Goal: Task Accomplishment & Management: Complete application form

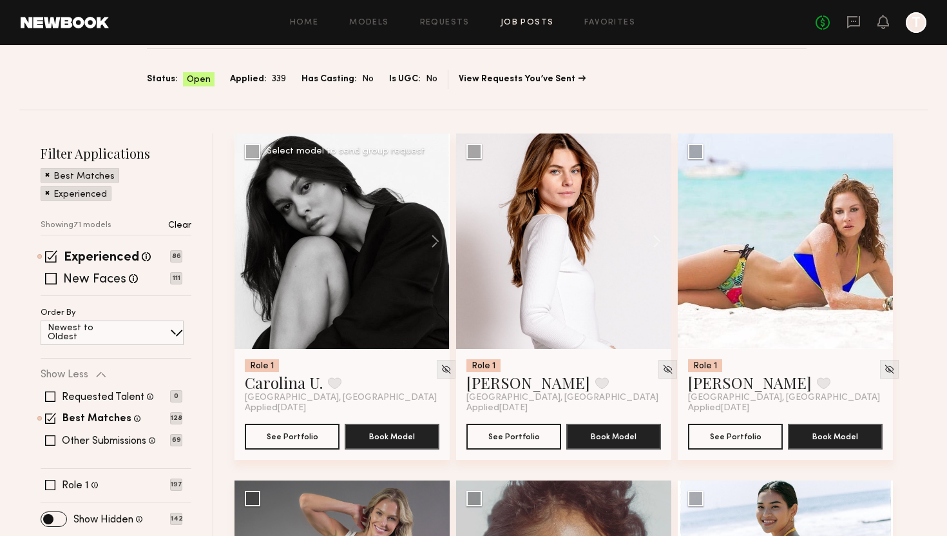
scroll to position [84, 0]
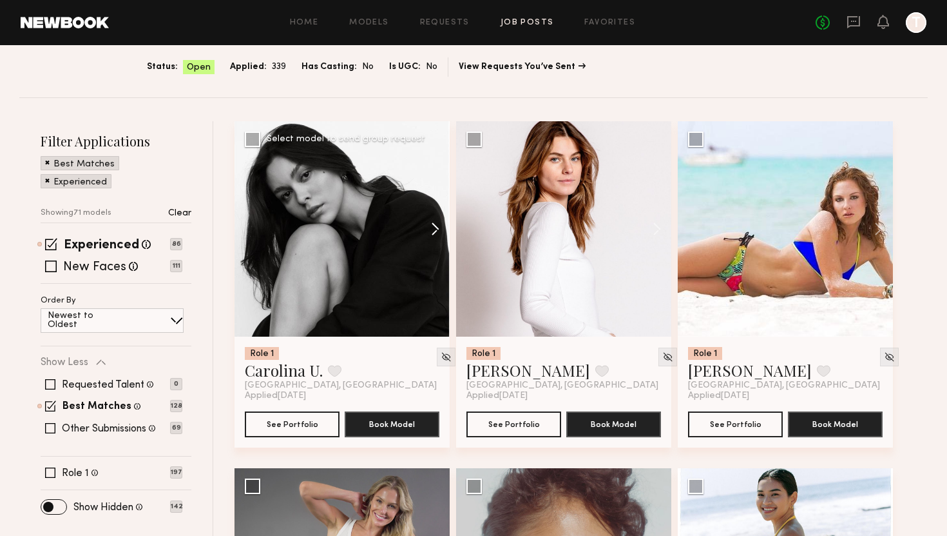
click at [434, 228] on button at bounding box center [429, 228] width 41 height 215
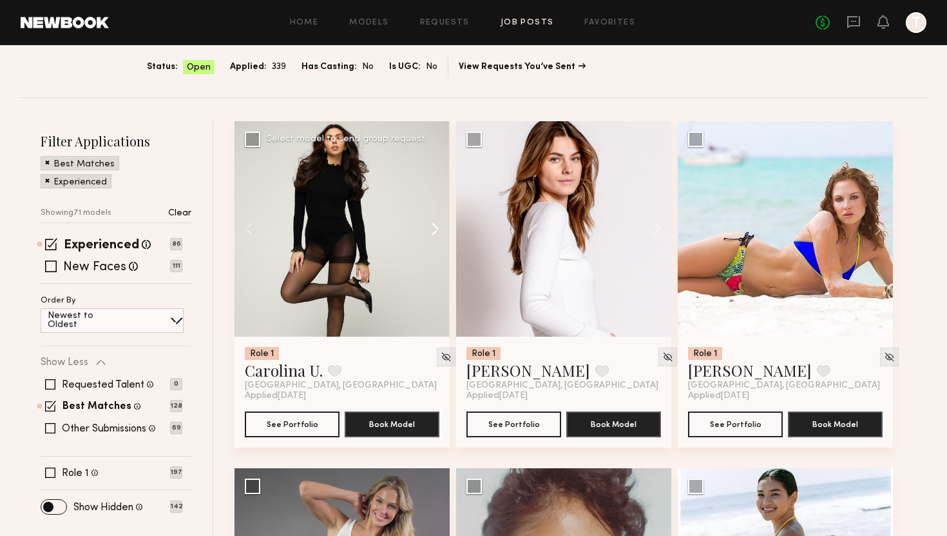
click at [434, 228] on button at bounding box center [429, 228] width 41 height 215
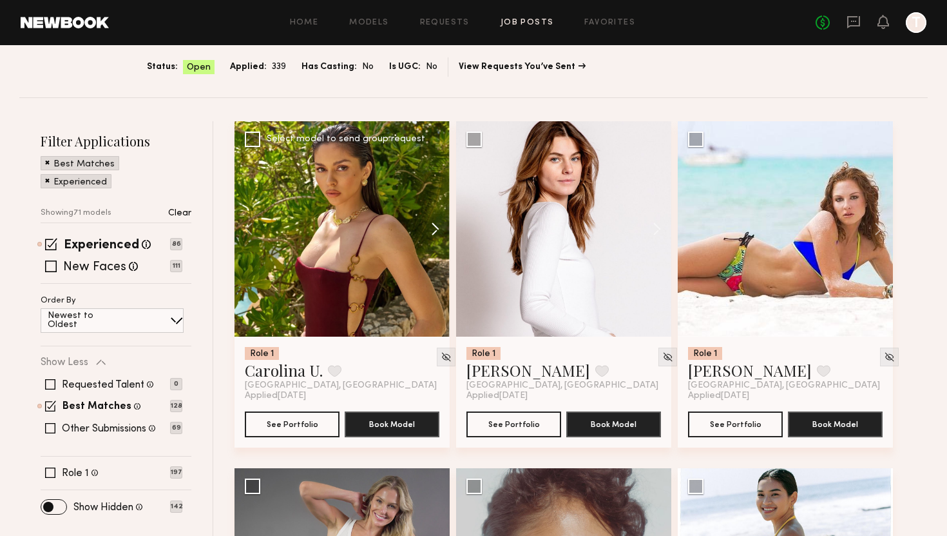
click at [434, 228] on button at bounding box center [429, 228] width 41 height 215
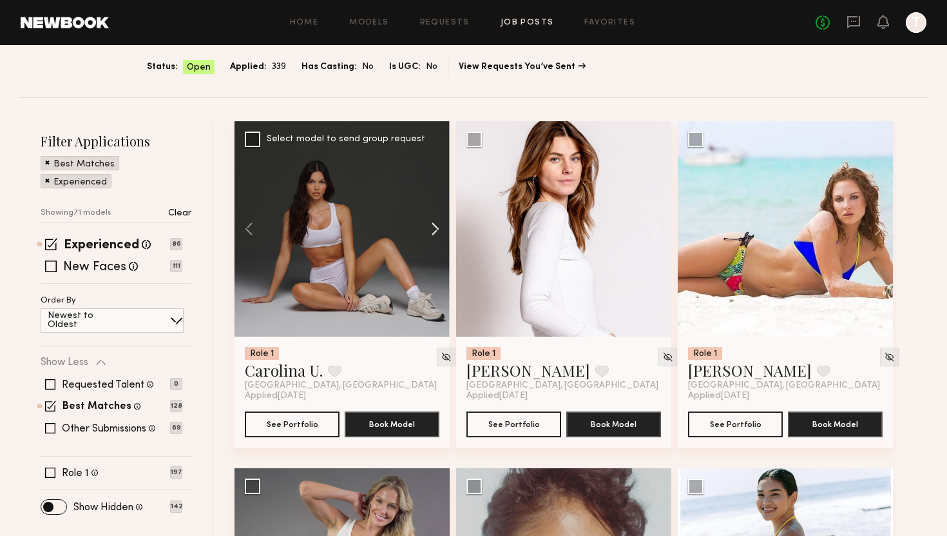
click at [434, 228] on button at bounding box center [429, 228] width 41 height 215
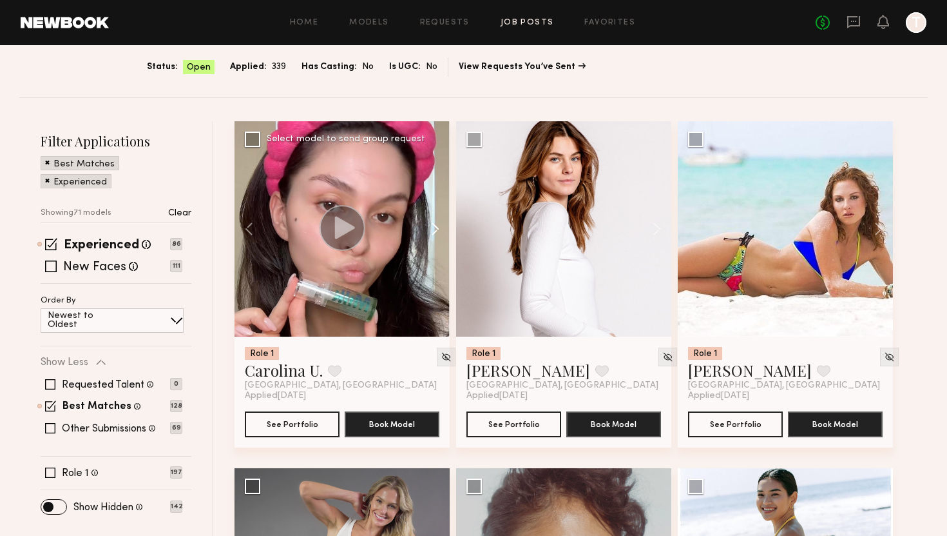
click at [434, 228] on button at bounding box center [429, 228] width 41 height 215
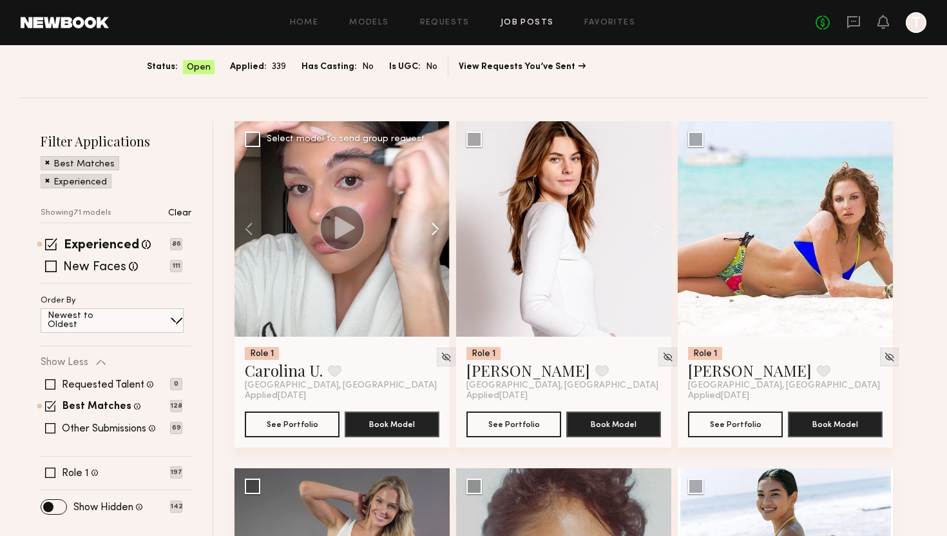
click at [434, 228] on button at bounding box center [429, 228] width 41 height 215
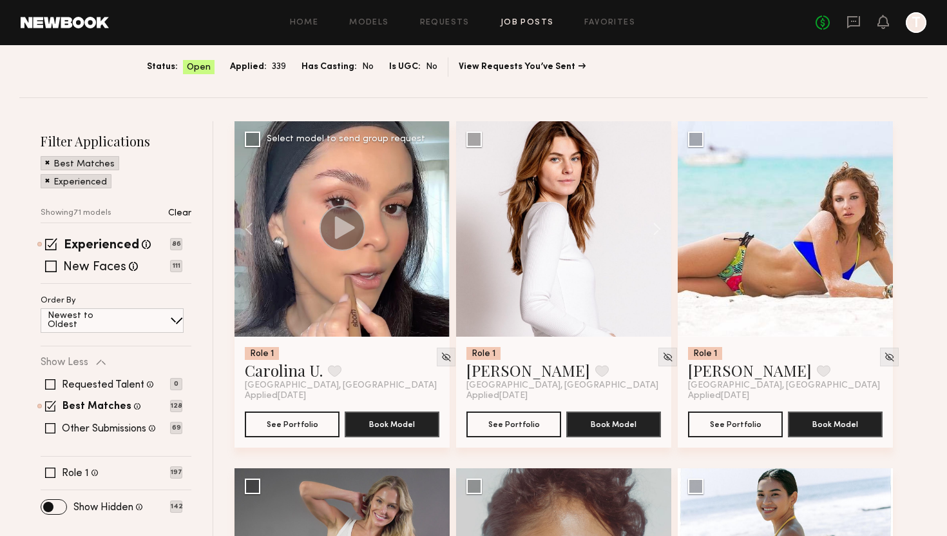
click at [434, 228] on div at bounding box center [342, 228] width 215 height 215
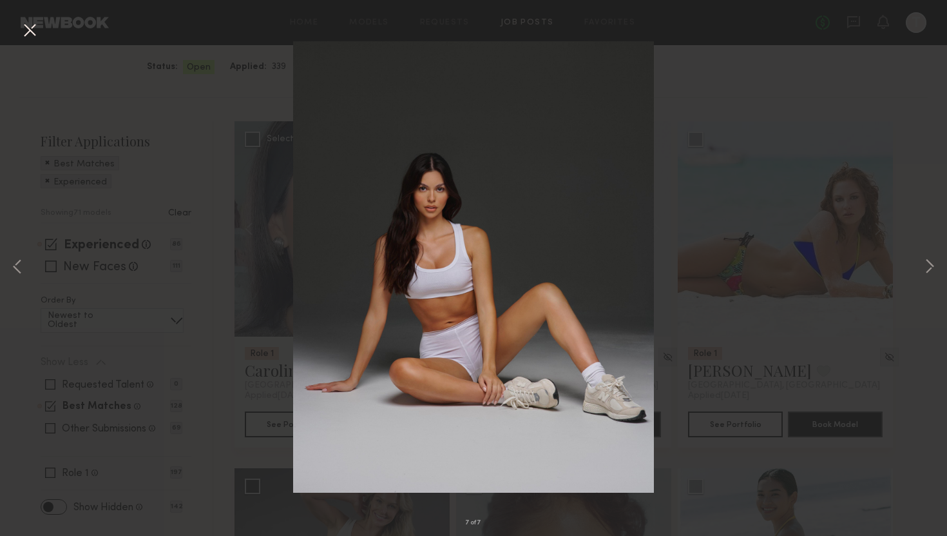
click at [22, 32] on button at bounding box center [29, 30] width 21 height 23
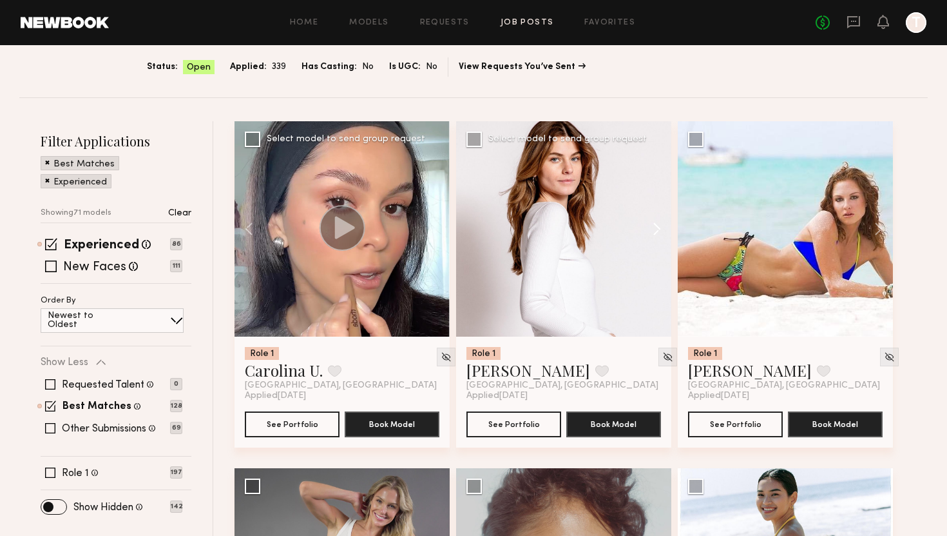
click at [656, 226] on button at bounding box center [650, 228] width 41 height 215
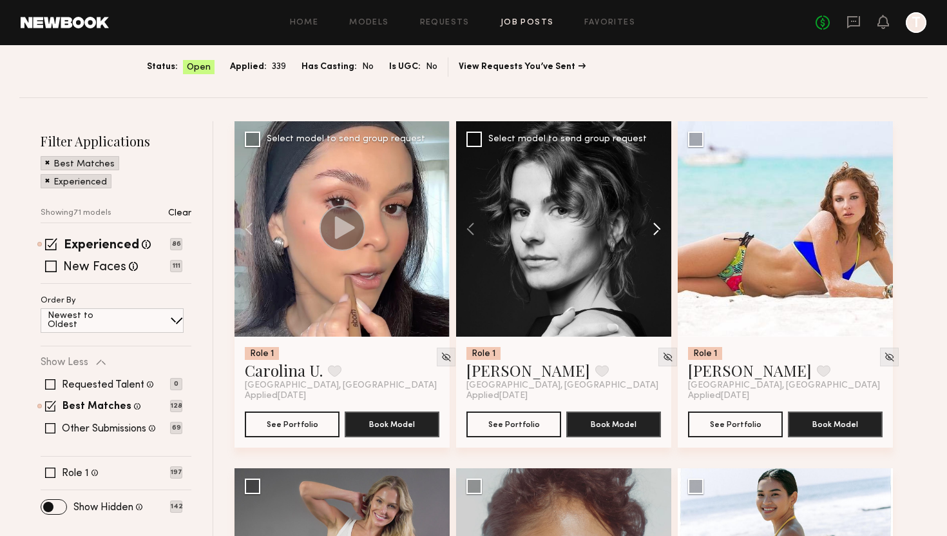
click at [656, 226] on button at bounding box center [650, 228] width 41 height 215
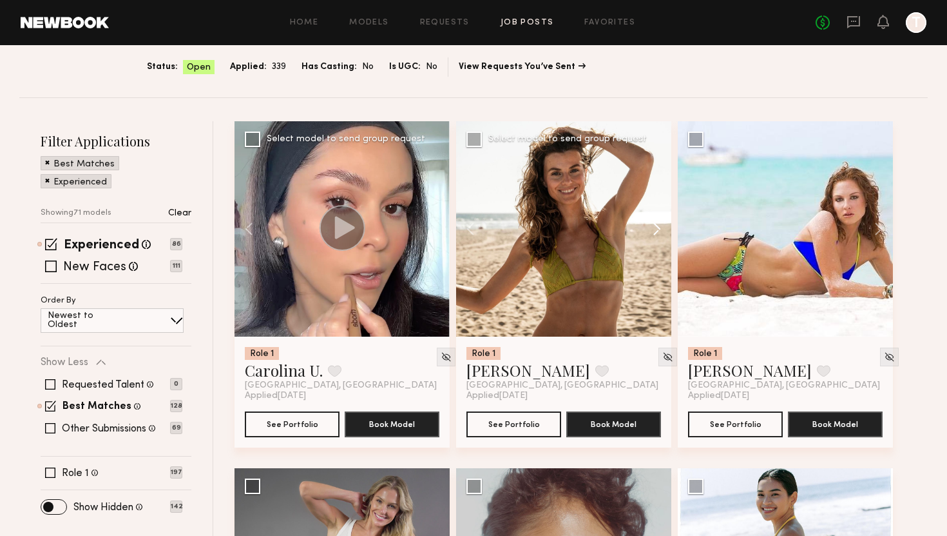
click at [656, 226] on button at bounding box center [650, 228] width 41 height 215
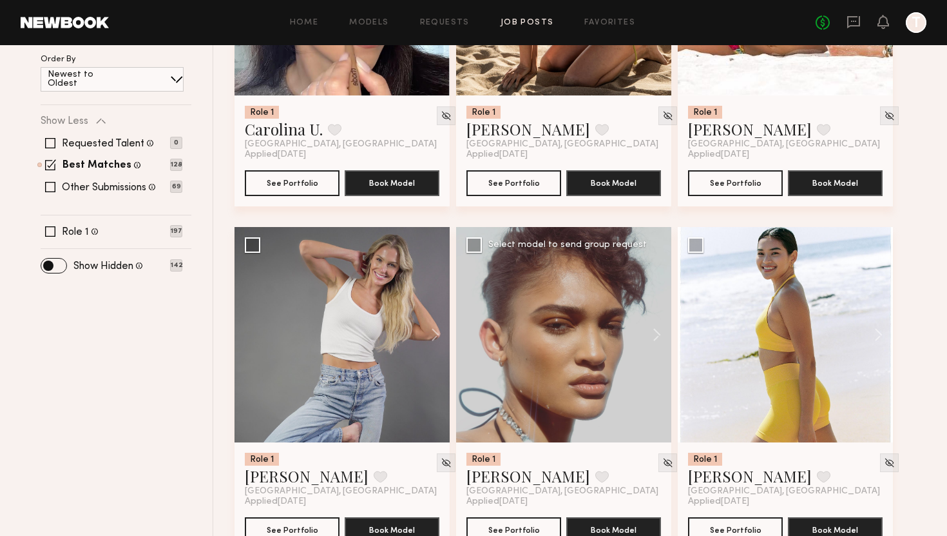
scroll to position [755, 0]
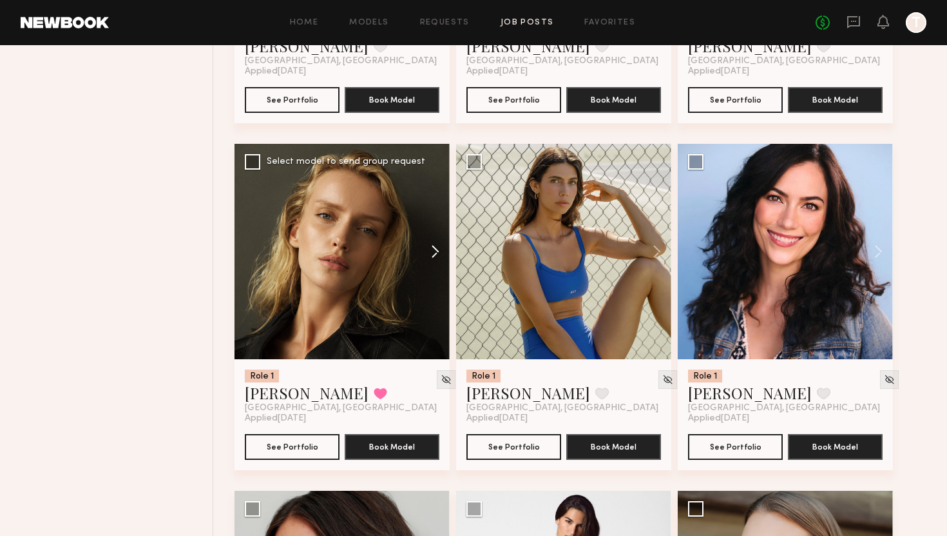
click at [435, 249] on button at bounding box center [429, 251] width 41 height 215
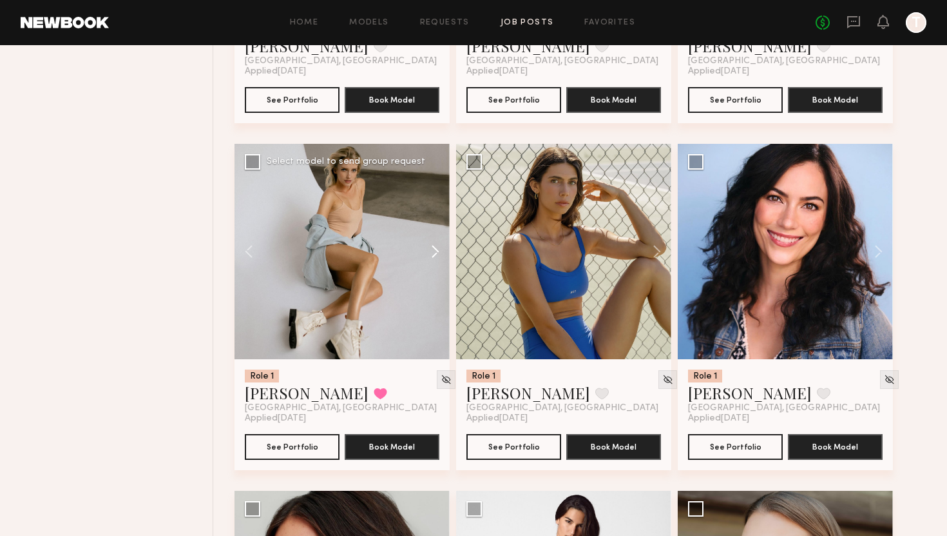
click at [435, 249] on button at bounding box center [429, 251] width 41 height 215
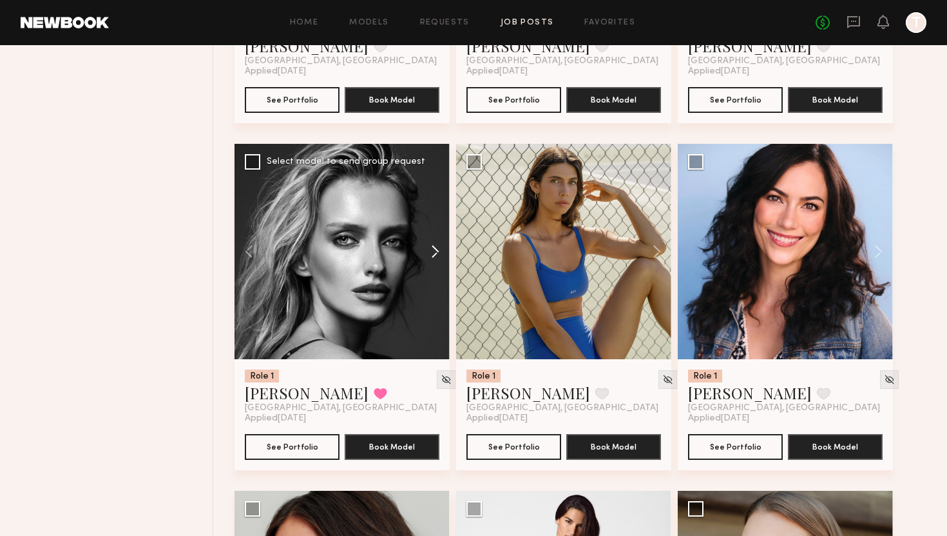
click at [435, 249] on button at bounding box center [429, 251] width 41 height 215
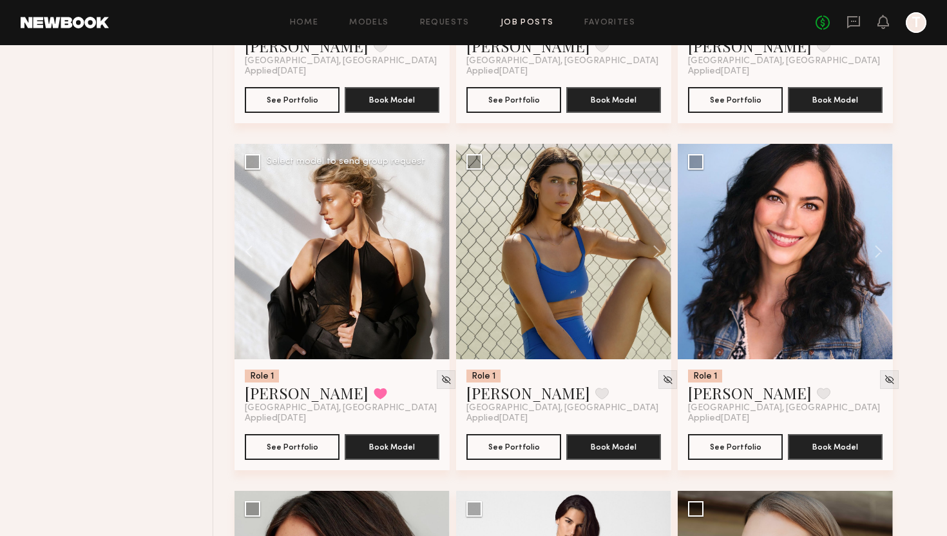
click at [435, 249] on div at bounding box center [342, 251] width 215 height 215
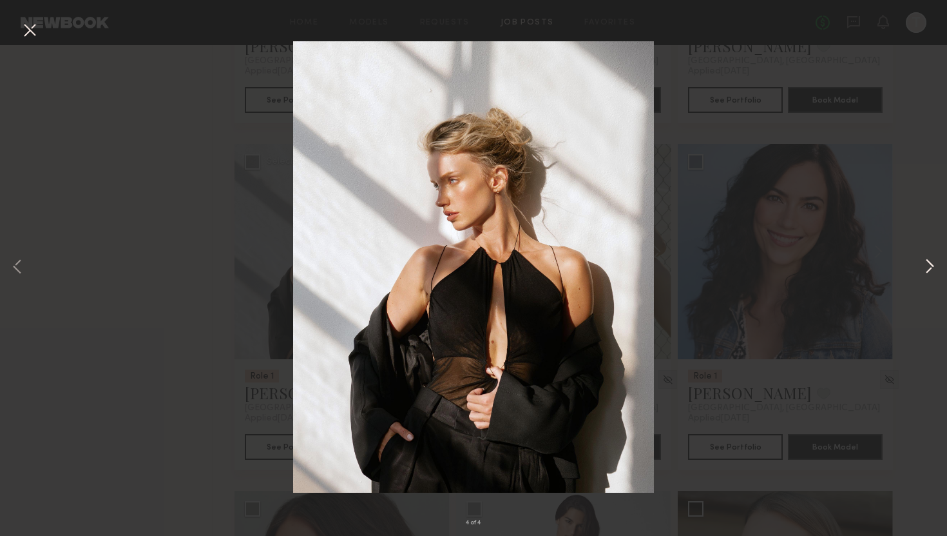
click at [925, 261] on button at bounding box center [929, 267] width 15 height 429
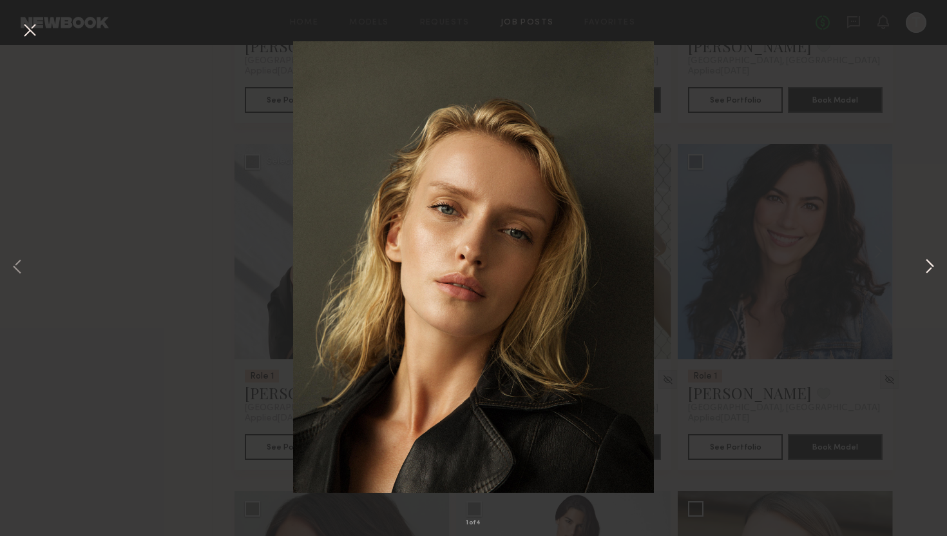
click at [925, 261] on button at bounding box center [929, 267] width 15 height 429
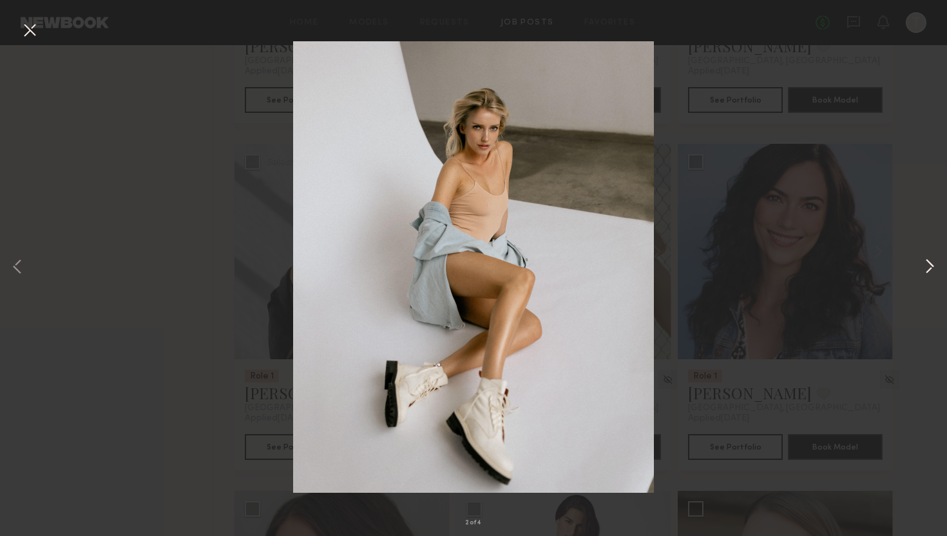
click at [925, 261] on button at bounding box center [929, 267] width 15 height 429
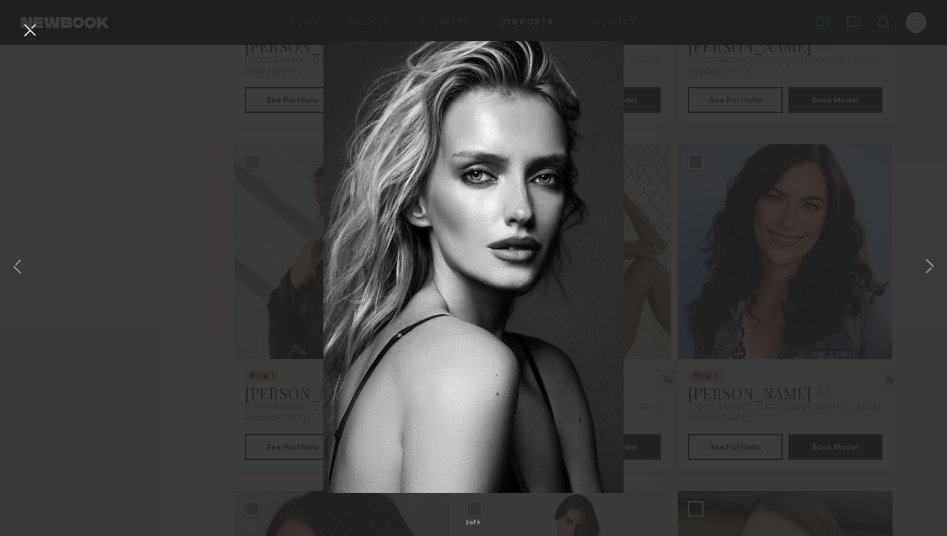
click at [26, 31] on button at bounding box center [29, 30] width 21 height 23
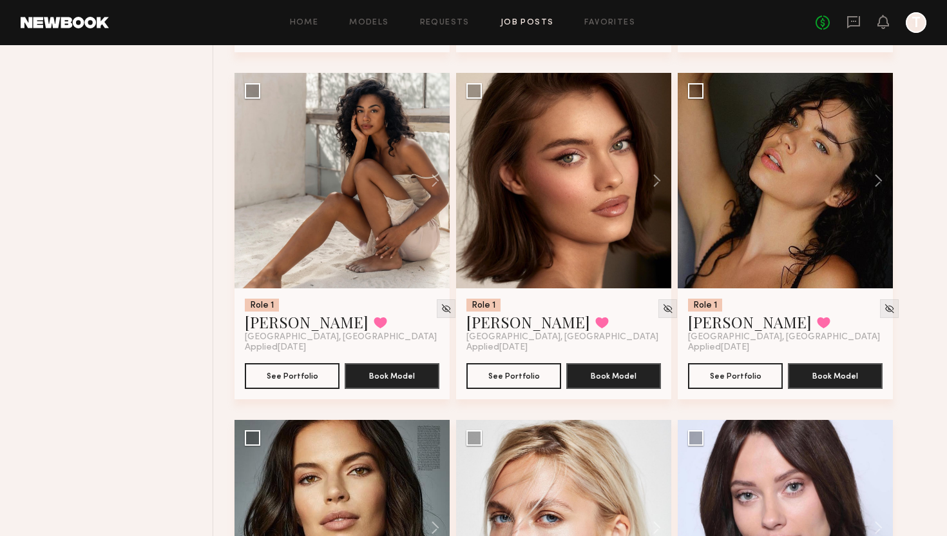
scroll to position [1518, 0]
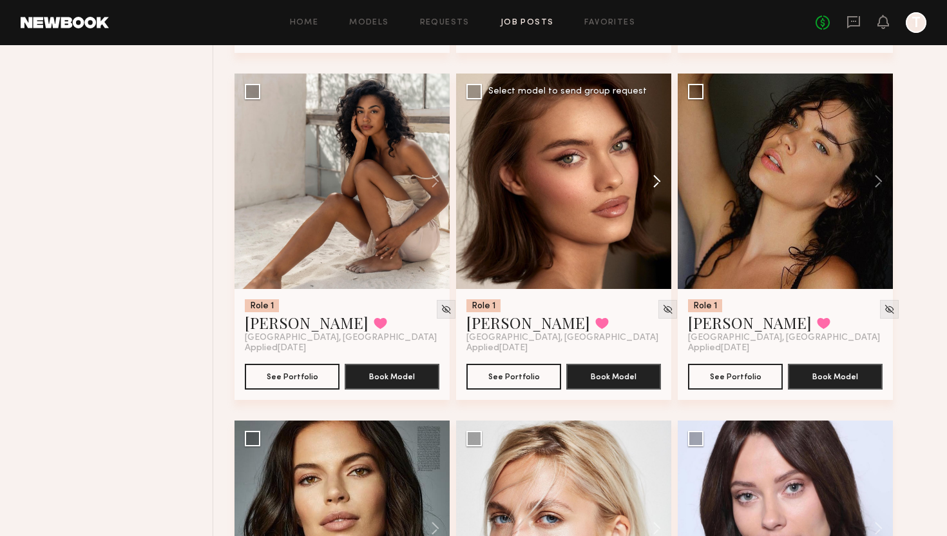
click at [653, 182] on button at bounding box center [650, 180] width 41 height 215
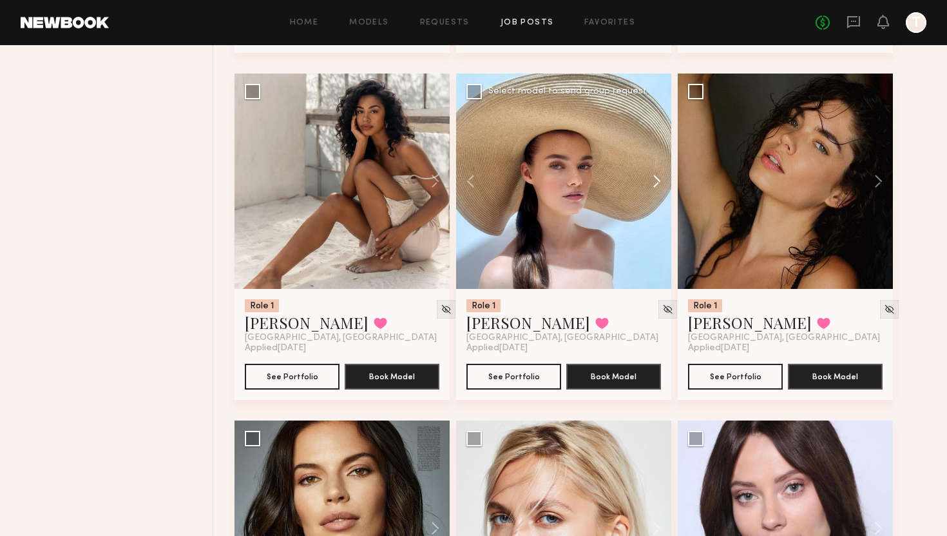
click at [653, 182] on button at bounding box center [650, 180] width 41 height 215
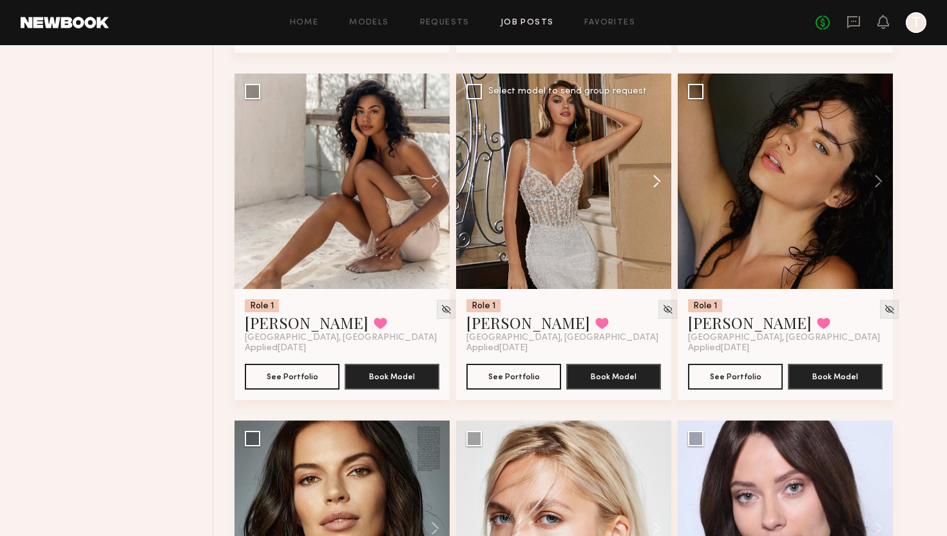
click at [653, 182] on button at bounding box center [650, 180] width 41 height 215
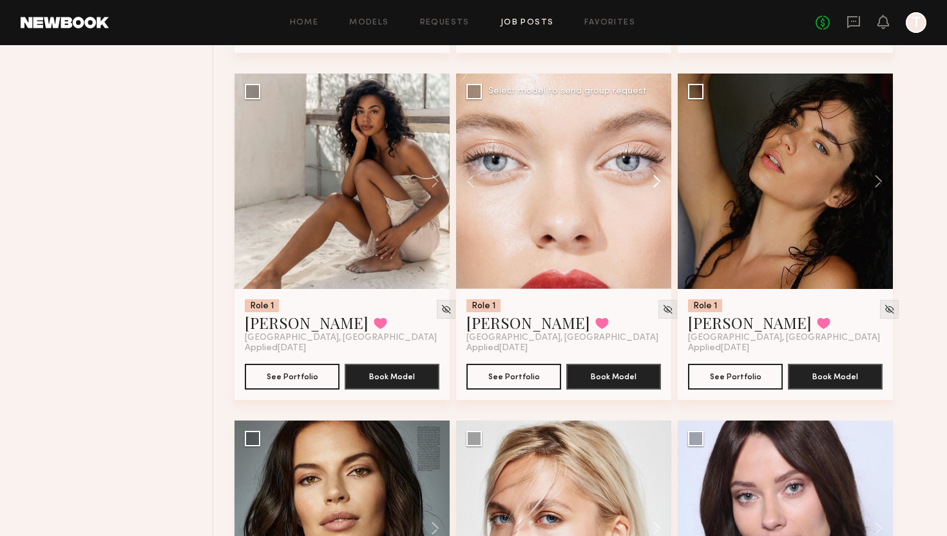
click at [653, 182] on button at bounding box center [650, 180] width 41 height 215
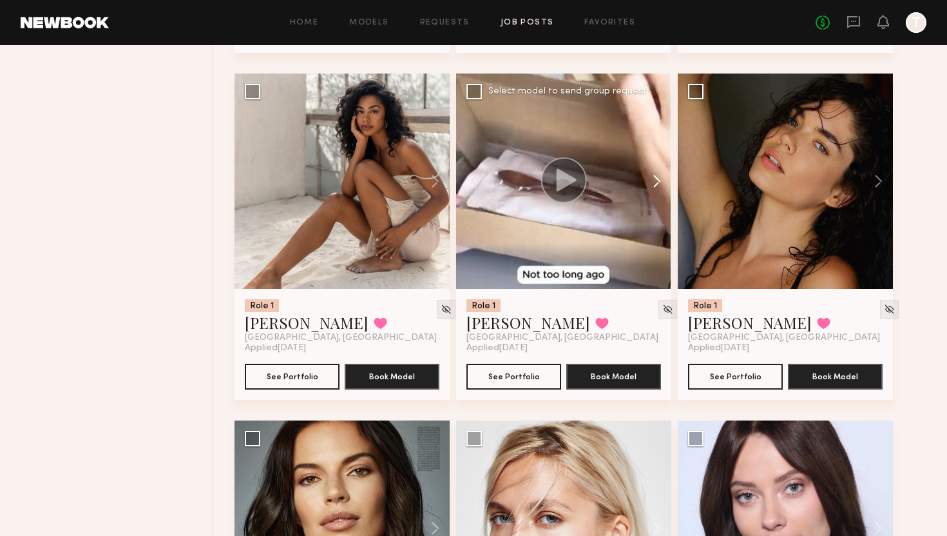
click at [653, 182] on button at bounding box center [650, 180] width 41 height 215
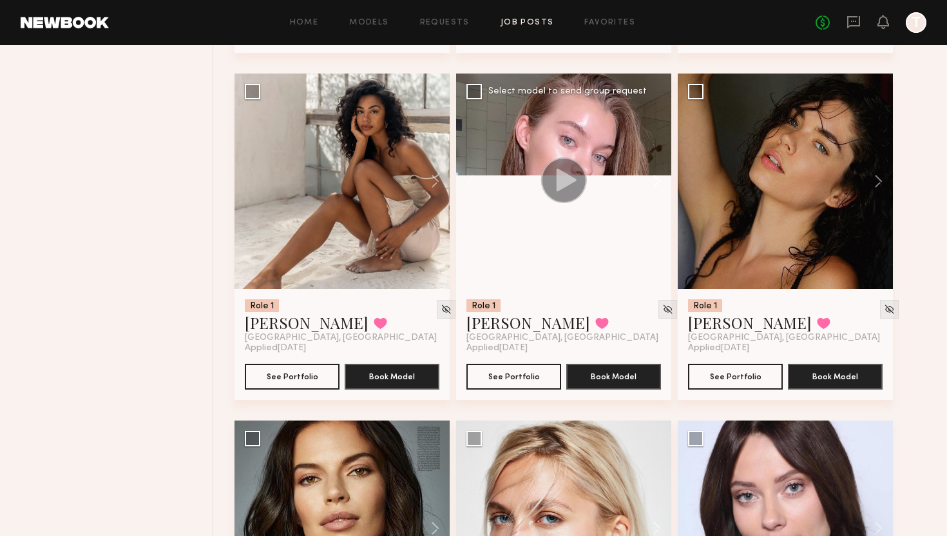
click at [651, 180] on button at bounding box center [650, 180] width 41 height 215
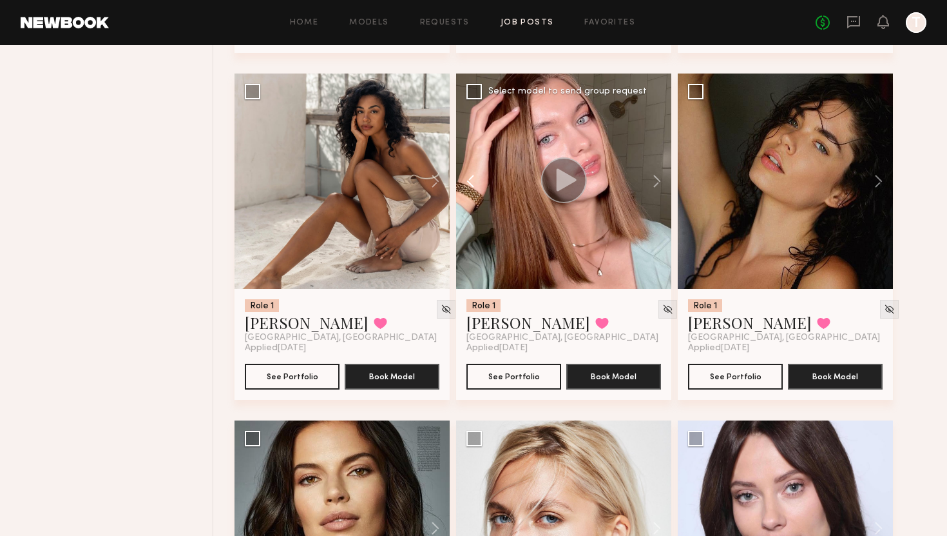
click at [474, 179] on button at bounding box center [476, 180] width 41 height 215
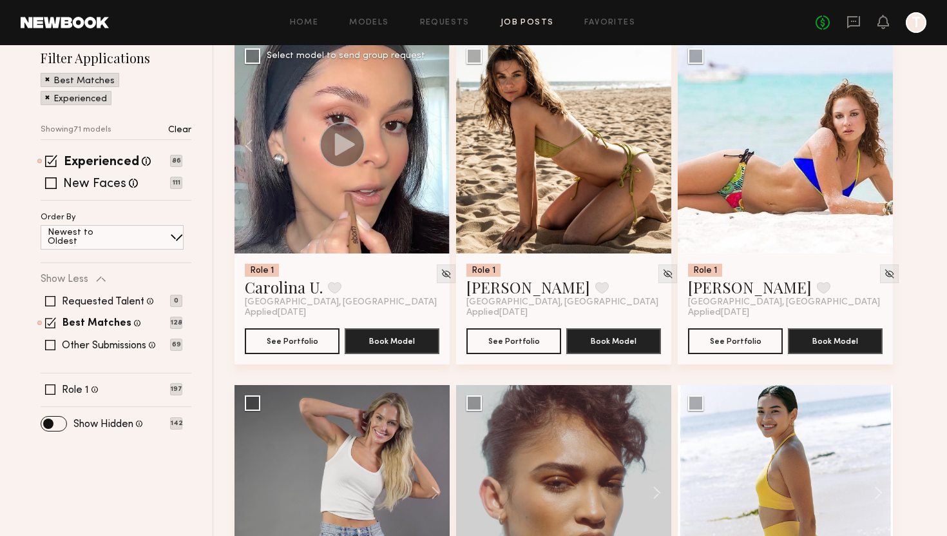
scroll to position [0, 0]
